Goal: Obtain resource: Obtain resource

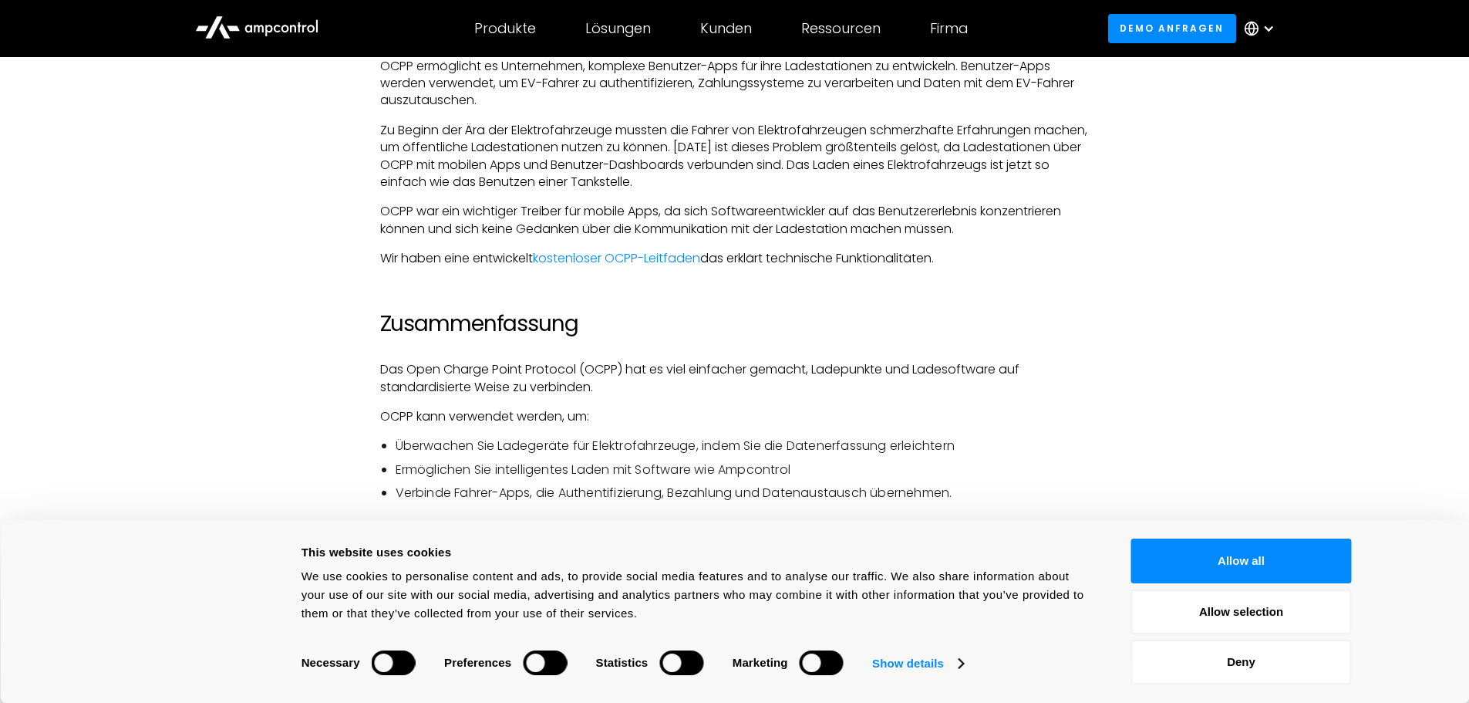
scroll to position [2018, 0]
click at [623, 258] on link "kostenloser OCPP-Leitfaden" at bounding box center [616, 259] width 167 height 18
